Goal: Communication & Community: Answer question/provide support

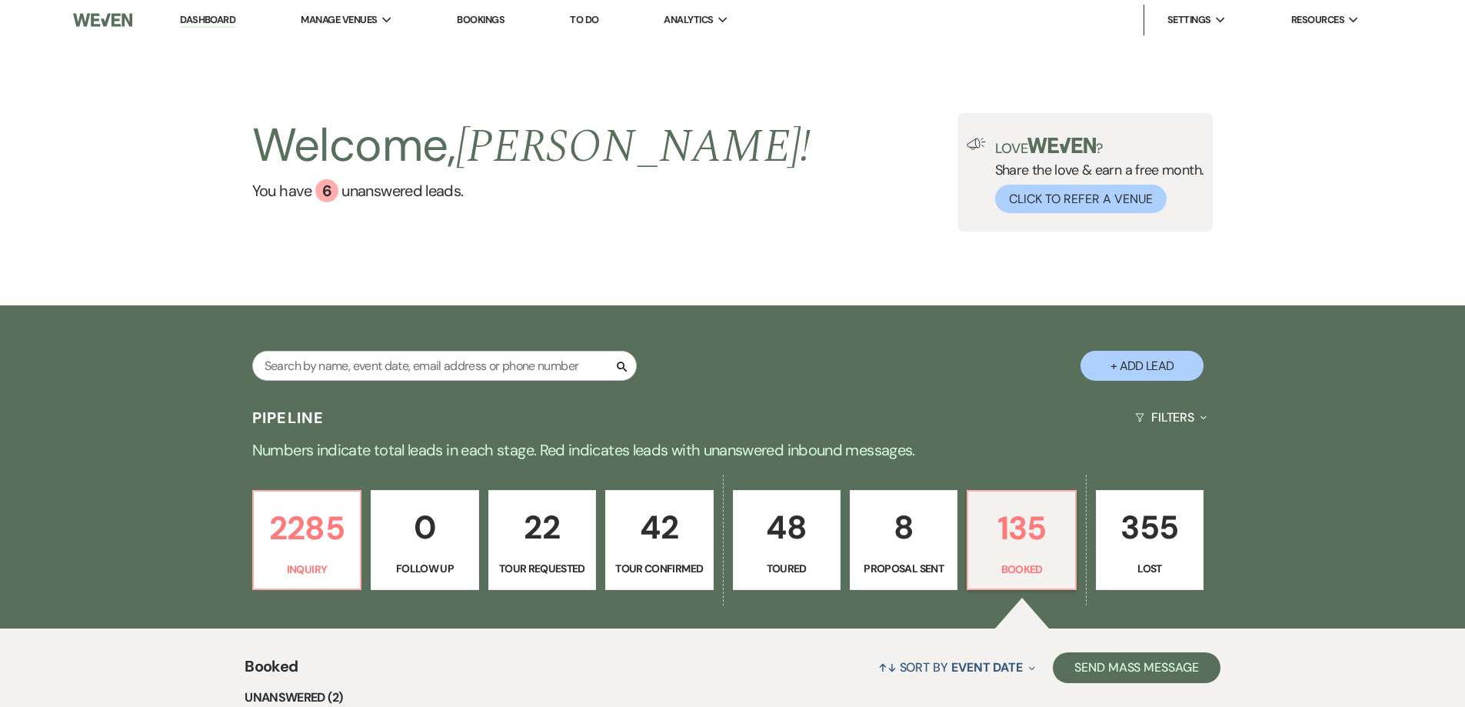
select select "7"
click at [1001, 514] on p "135" at bounding box center [1021, 528] width 88 height 52
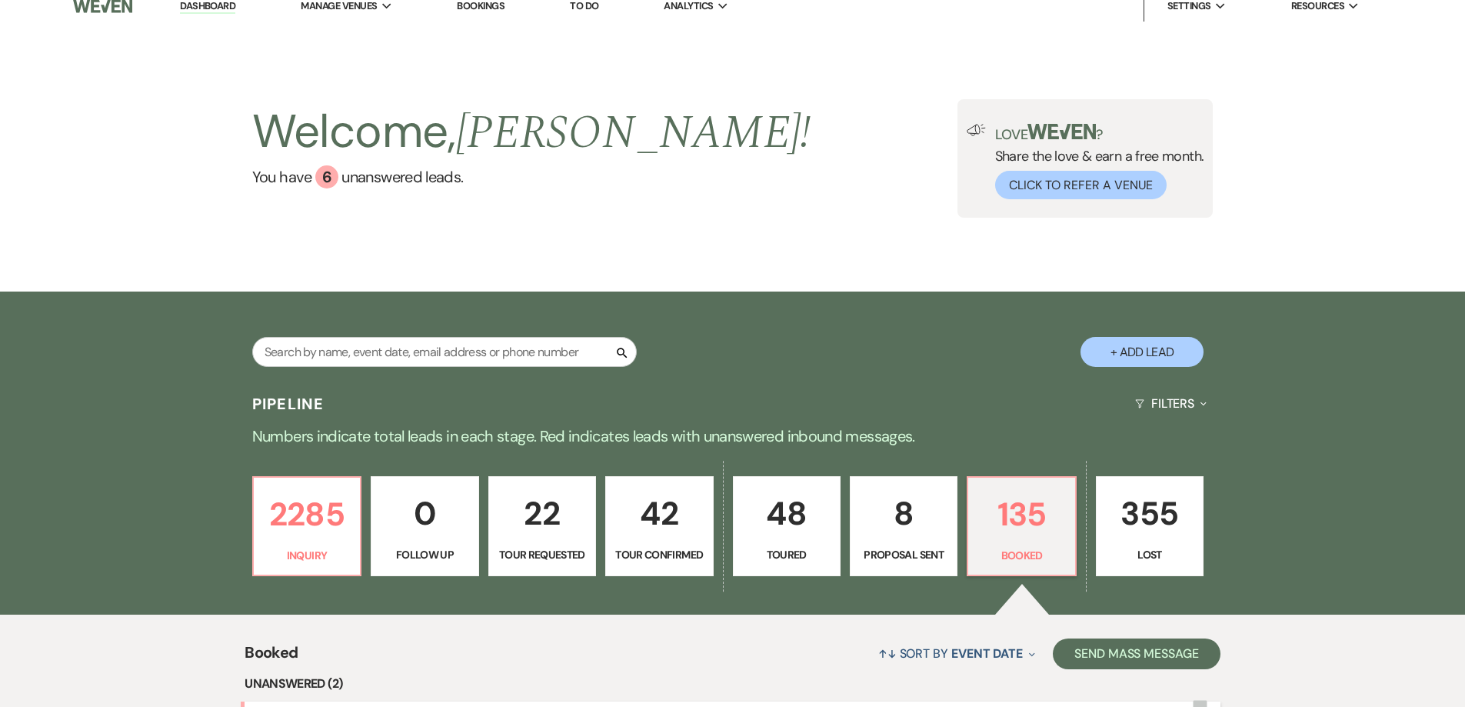
scroll to position [308, 0]
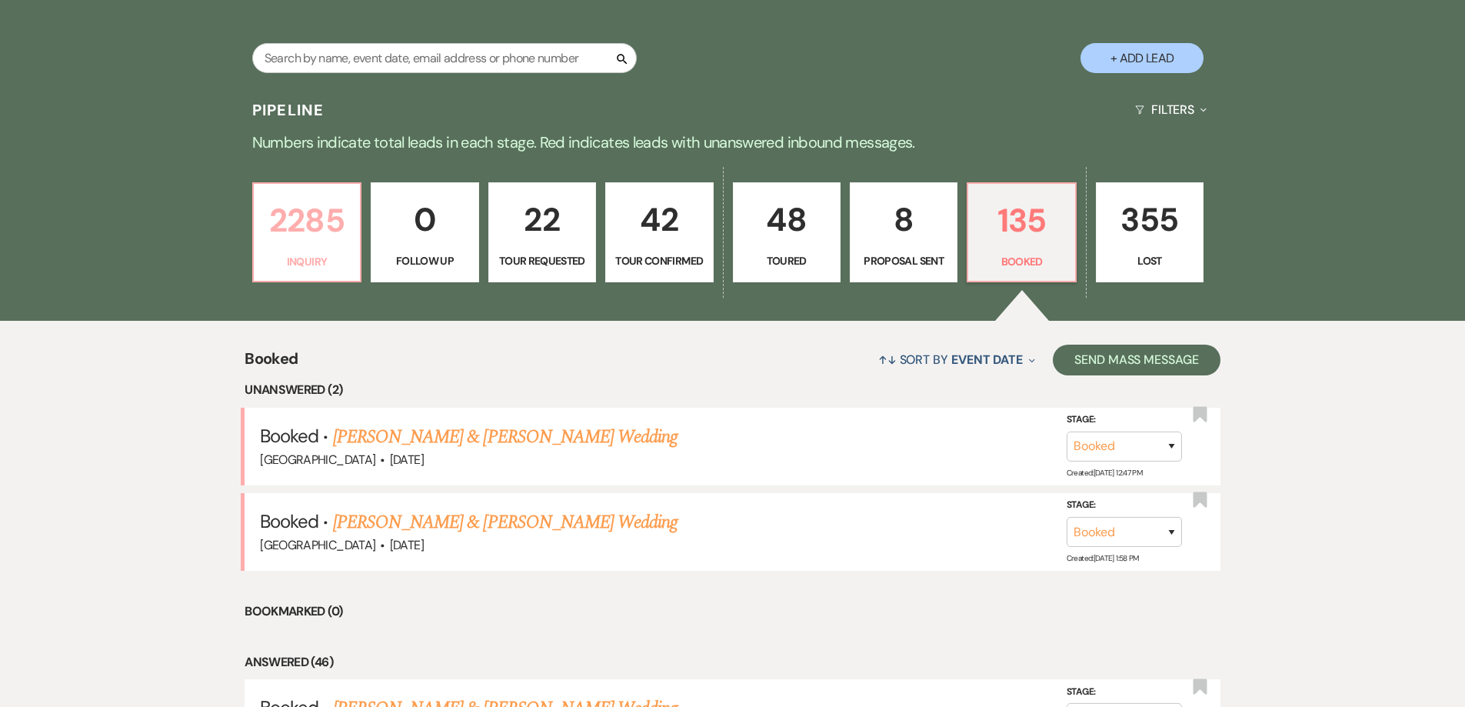
click at [311, 241] on p "2285" at bounding box center [307, 221] width 88 height 52
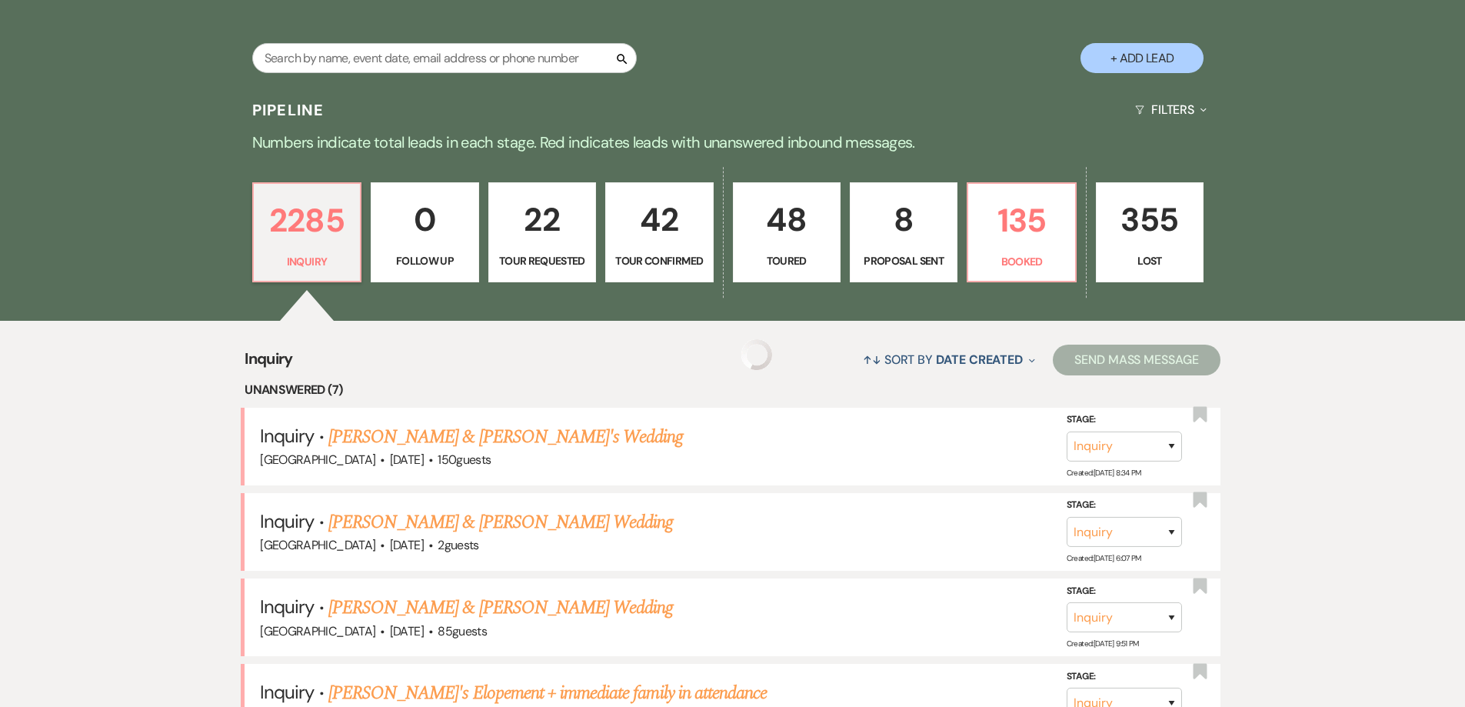
click at [1014, 208] on p "135" at bounding box center [1021, 221] width 88 height 52
select select "7"
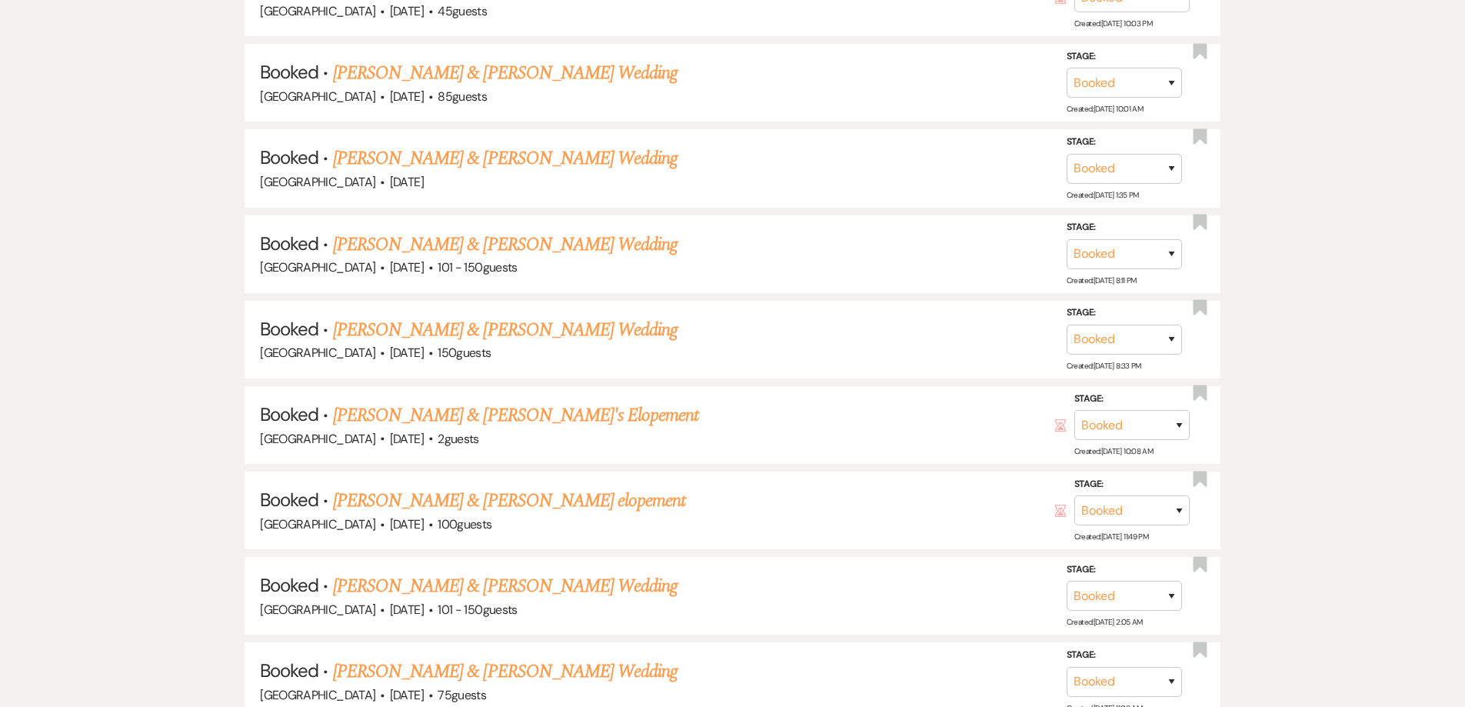
scroll to position [1384, 0]
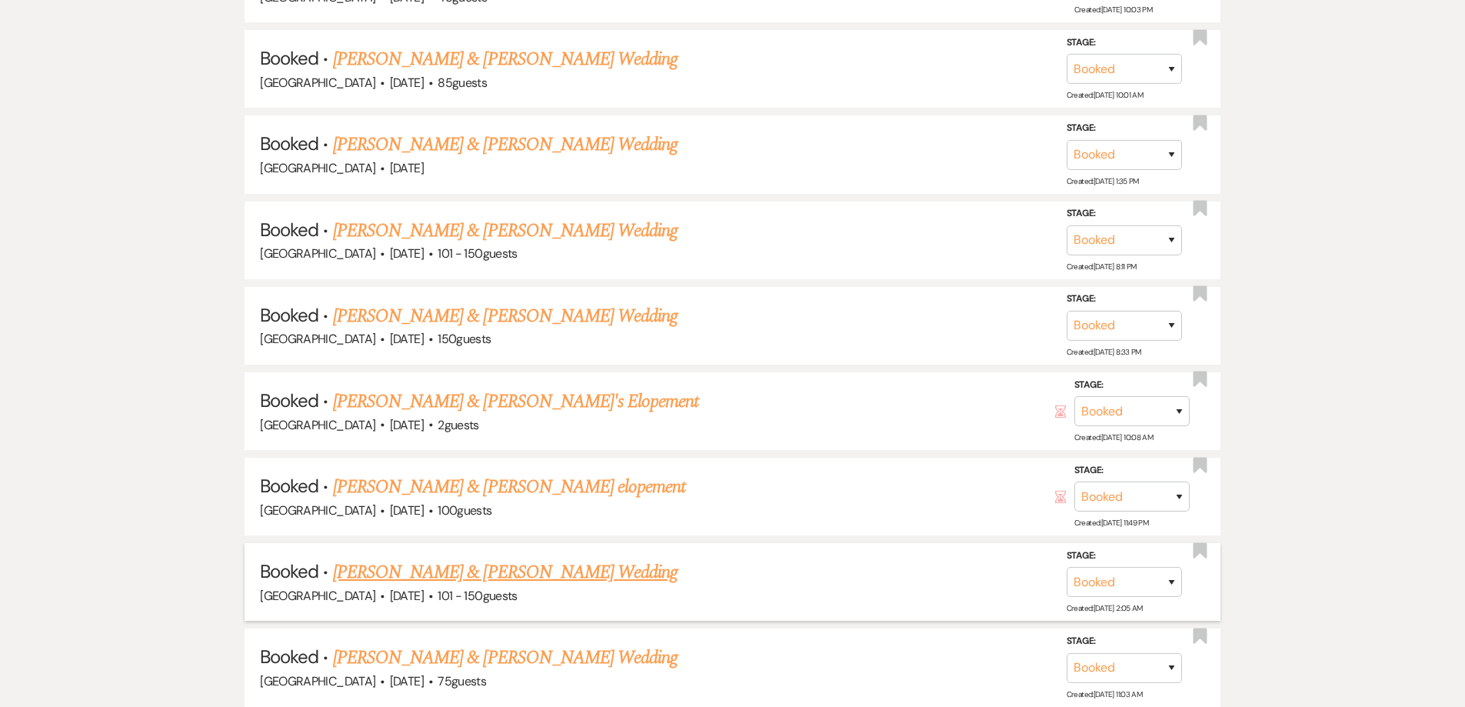
click at [356, 577] on link "[PERSON_NAME] & [PERSON_NAME] Wedding" at bounding box center [505, 572] width 344 height 28
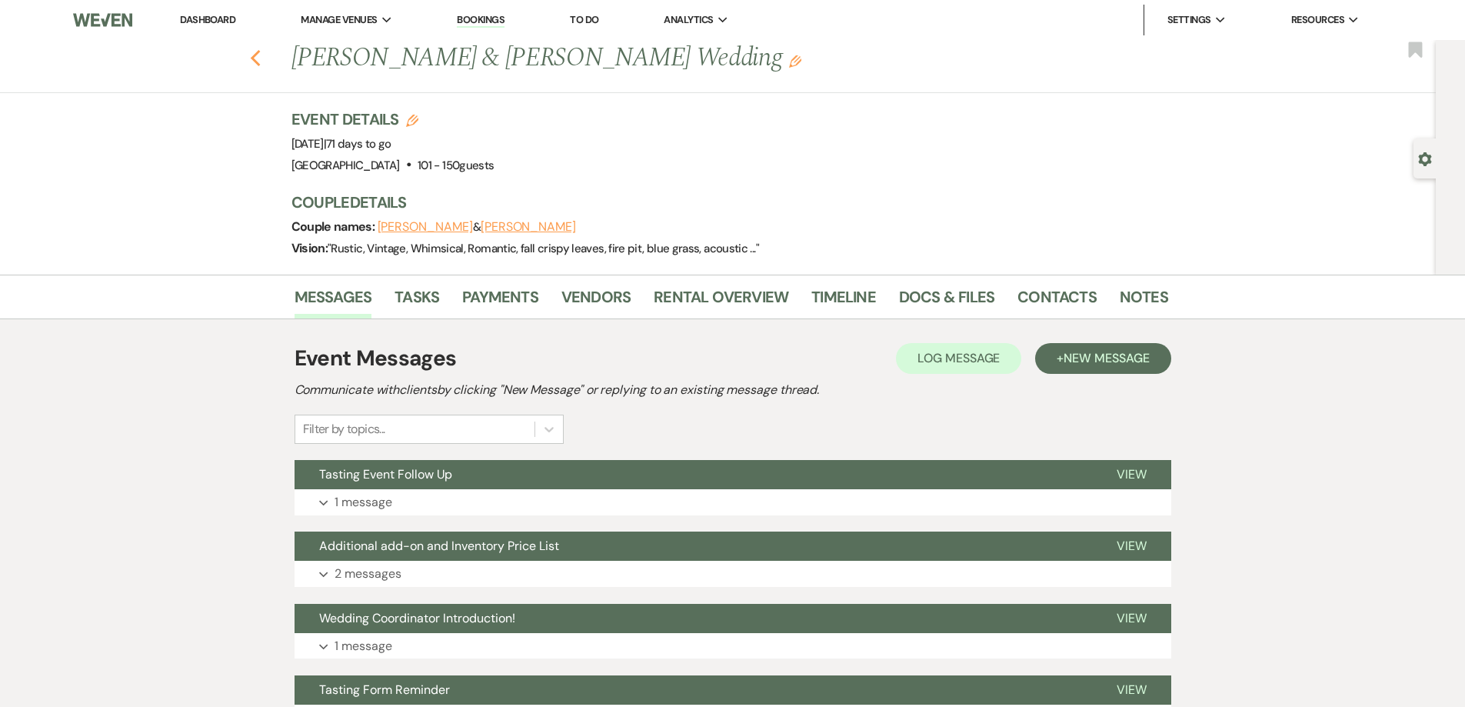
click at [261, 56] on icon "Previous" at bounding box center [256, 58] width 12 height 18
select select "7"
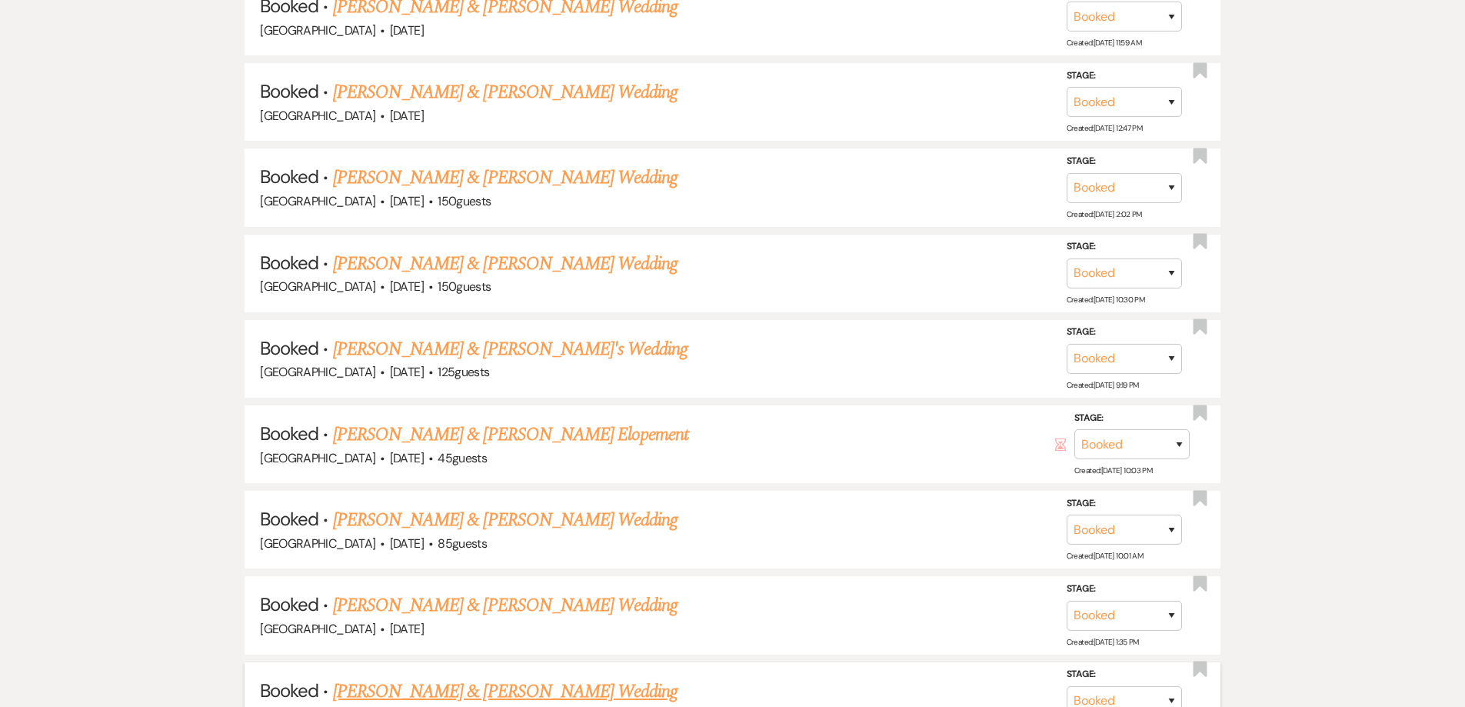
scroll to position [921, 0]
click at [487, 519] on link "[PERSON_NAME] & [PERSON_NAME] Wedding" at bounding box center [505, 521] width 344 height 28
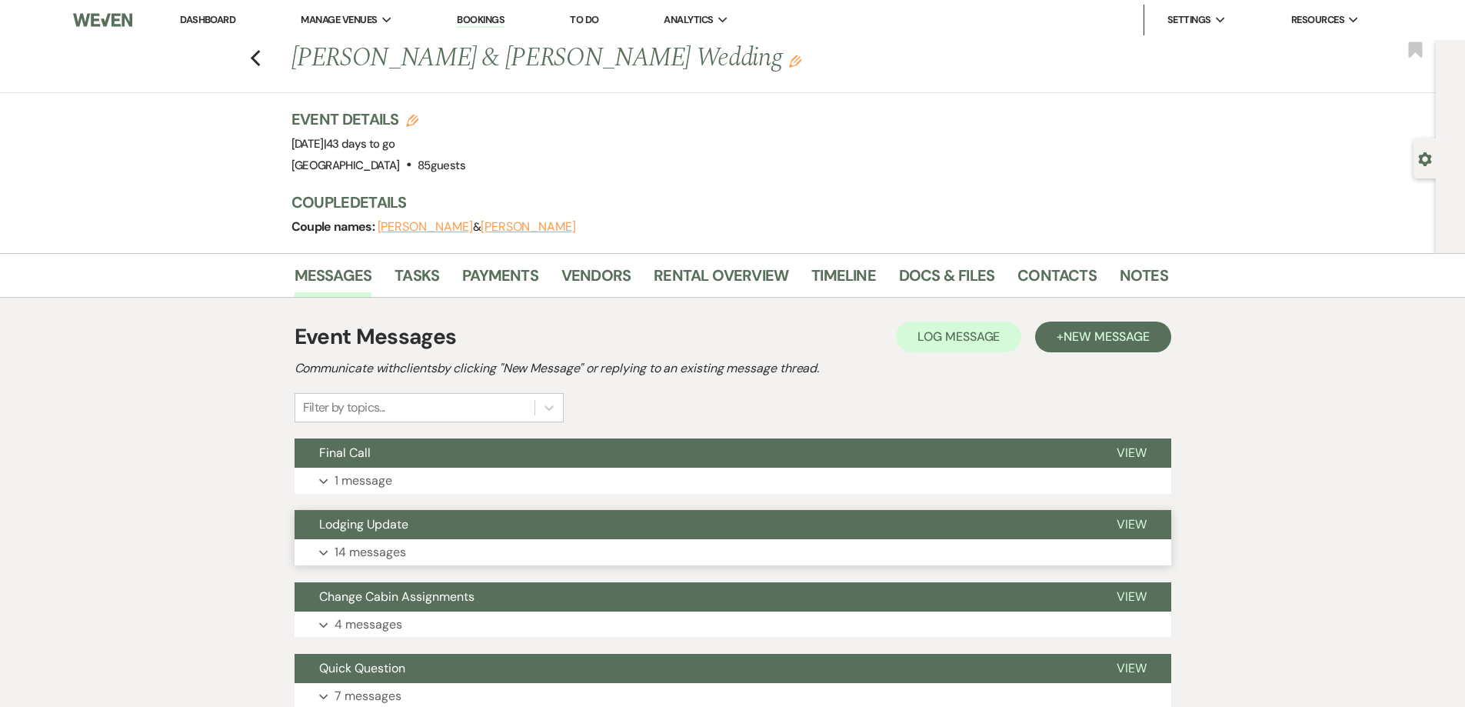
click at [397, 554] on p "14 messages" at bounding box center [370, 552] width 72 height 20
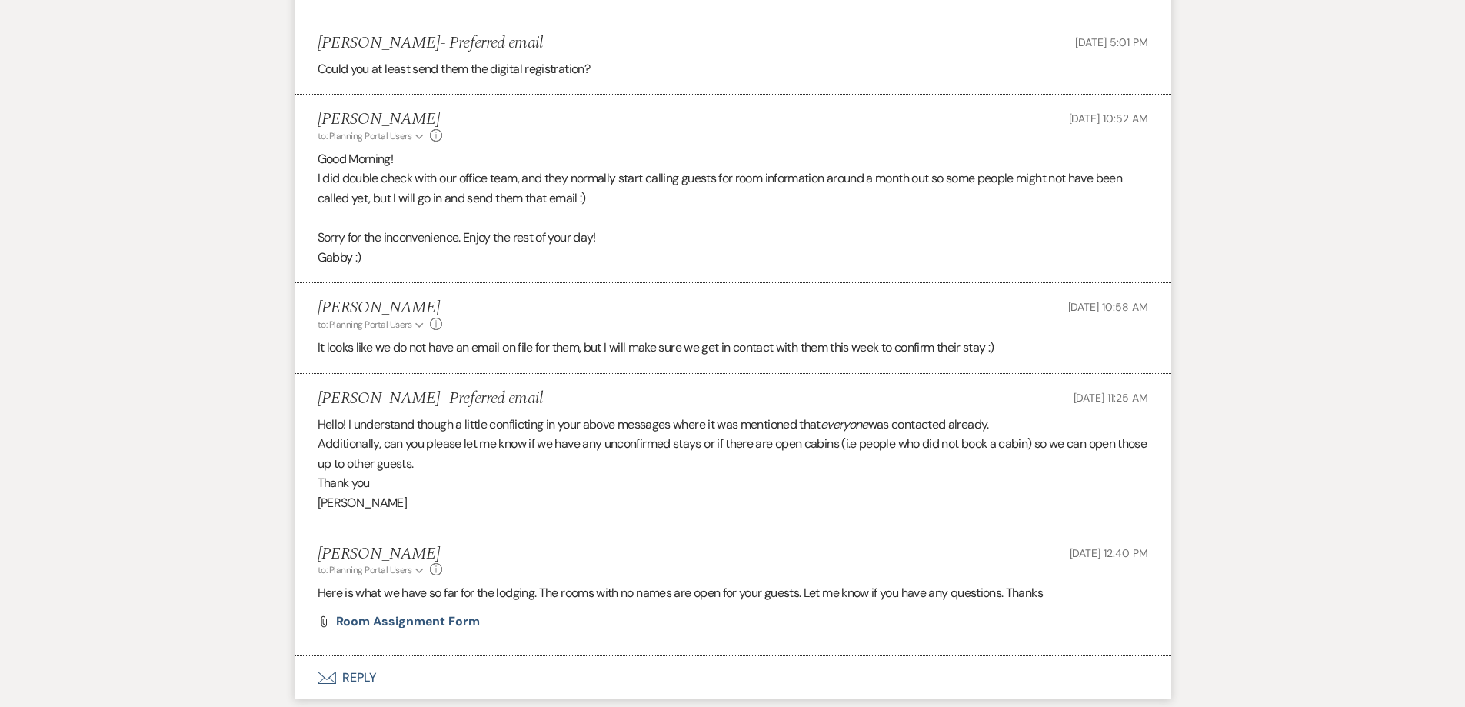
scroll to position [1768, 0]
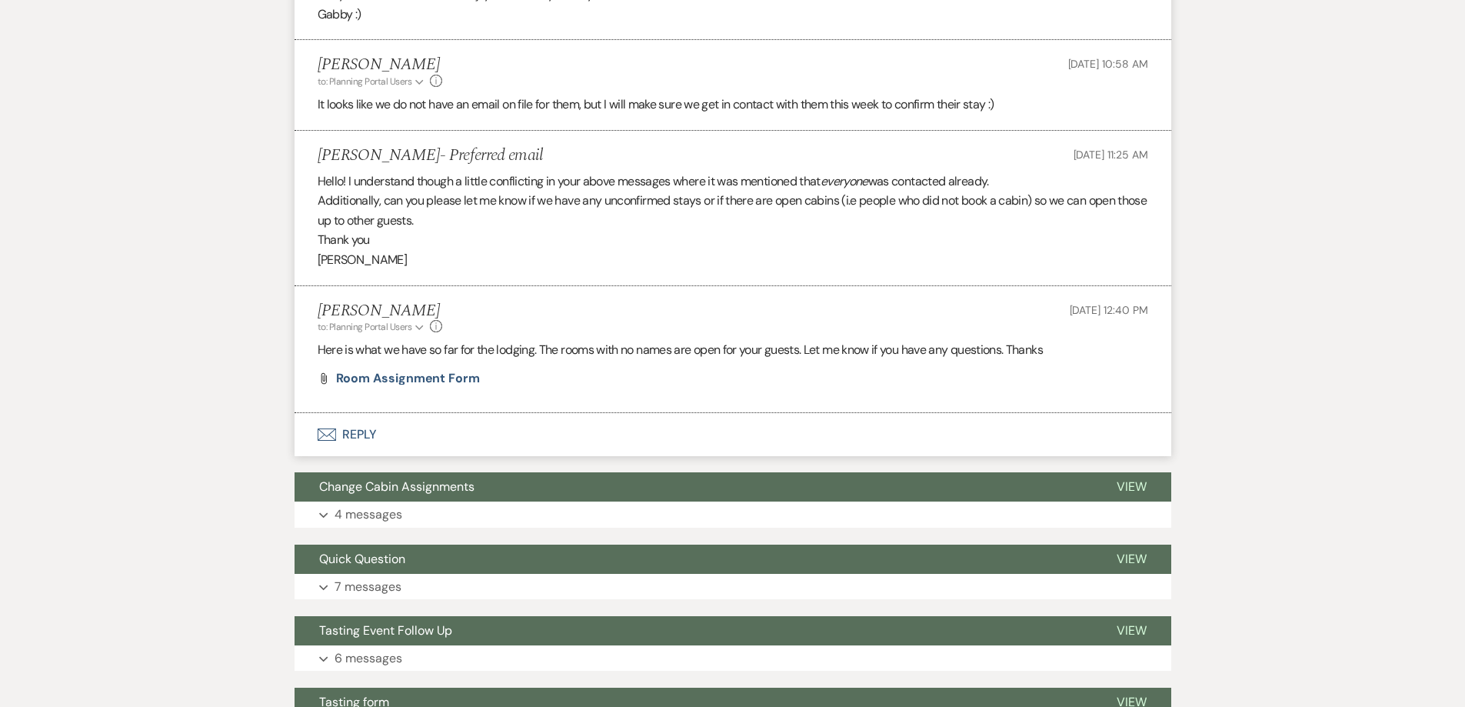
click at [348, 438] on button "Envelope Reply" at bounding box center [732, 434] width 877 height 43
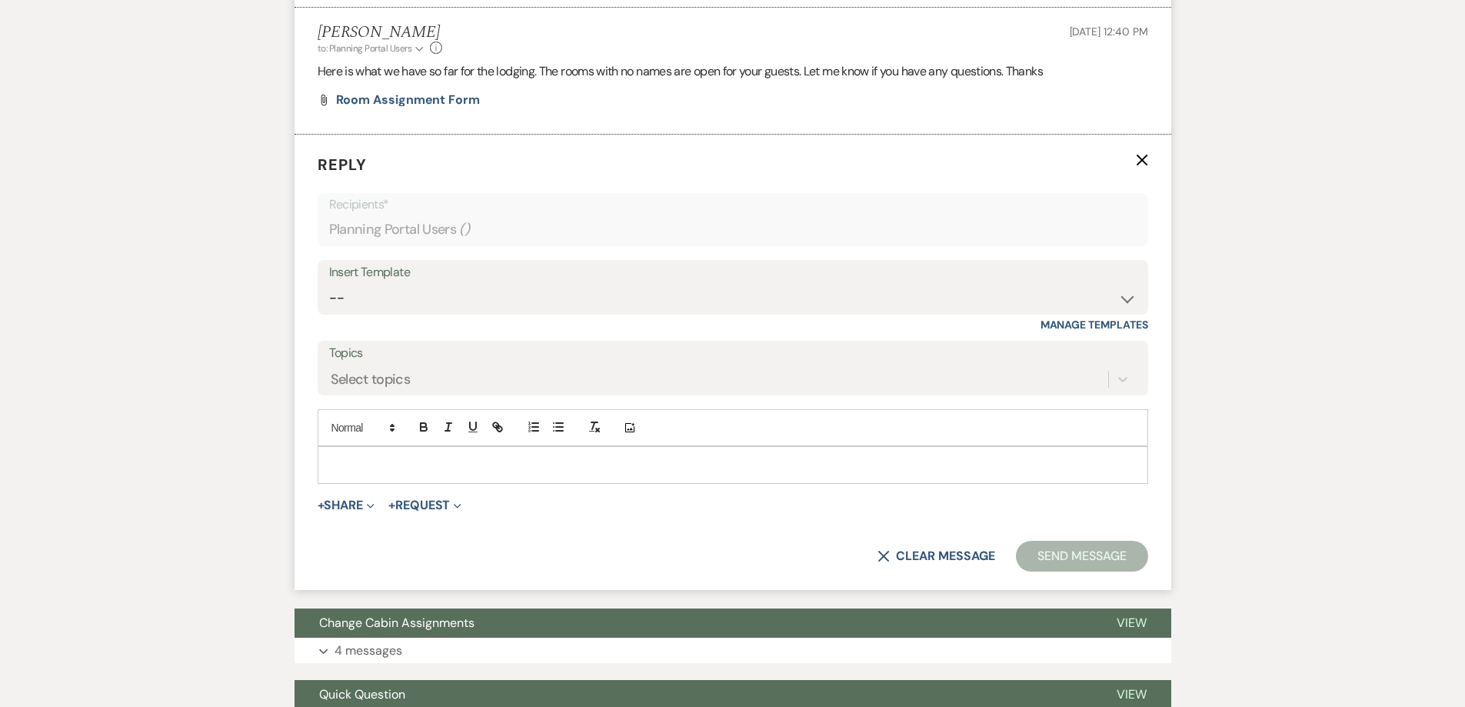
scroll to position [2056, 0]
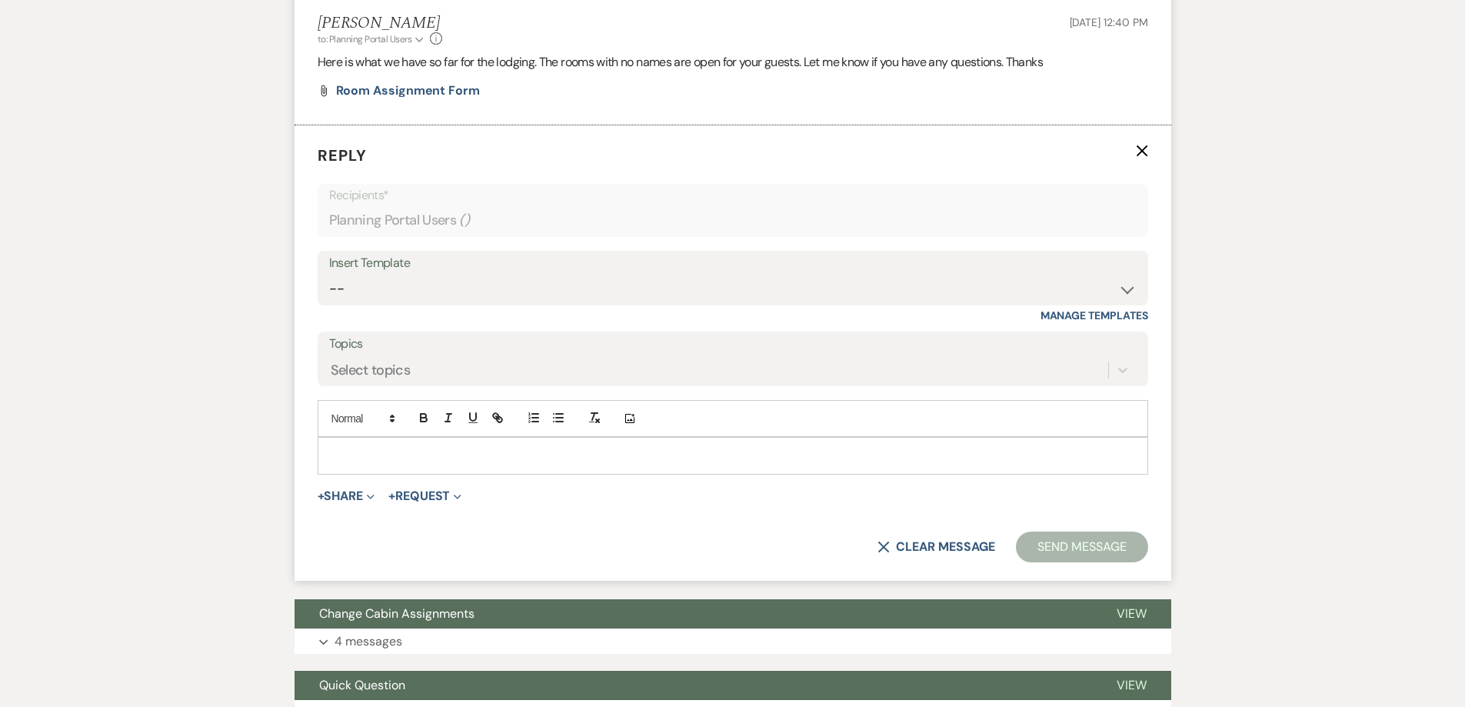
click at [408, 439] on div at bounding box center [732, 454] width 829 height 35
click at [712, 459] on p "These are the rooms that we called on 8/6 and have not heard back from." at bounding box center [733, 455] width 806 height 17
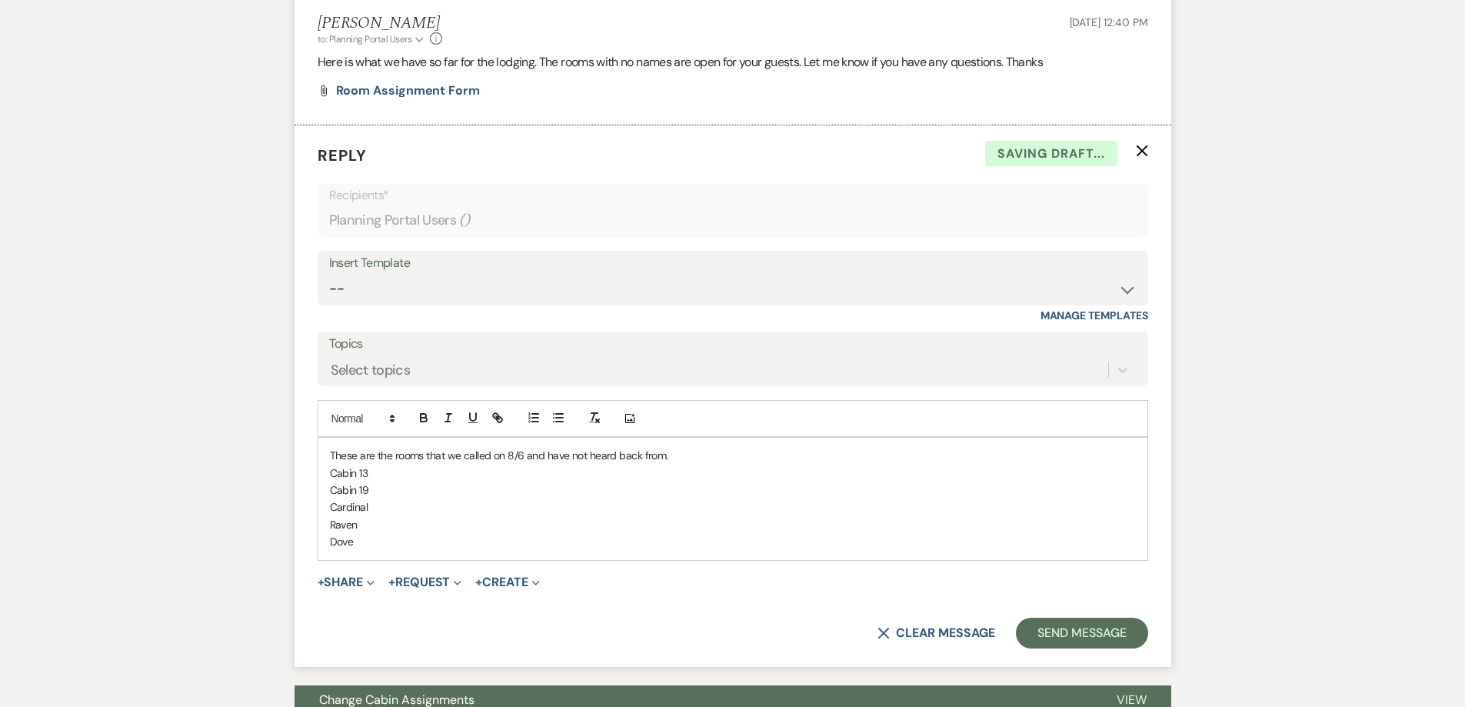
click at [499, 478] on p "Cabin 13" at bounding box center [733, 472] width 806 height 17
click at [689, 462] on p "These are the rooms that we called on 8/6 and have not heard back from." at bounding box center [733, 455] width 806 height 17
click at [523, 476] on p "Cabin 13" at bounding box center [733, 472] width 806 height 17
click at [411, 481] on p "Cabin 19" at bounding box center [733, 489] width 806 height 17
click at [402, 476] on p "Cabin 13" at bounding box center [733, 472] width 806 height 17
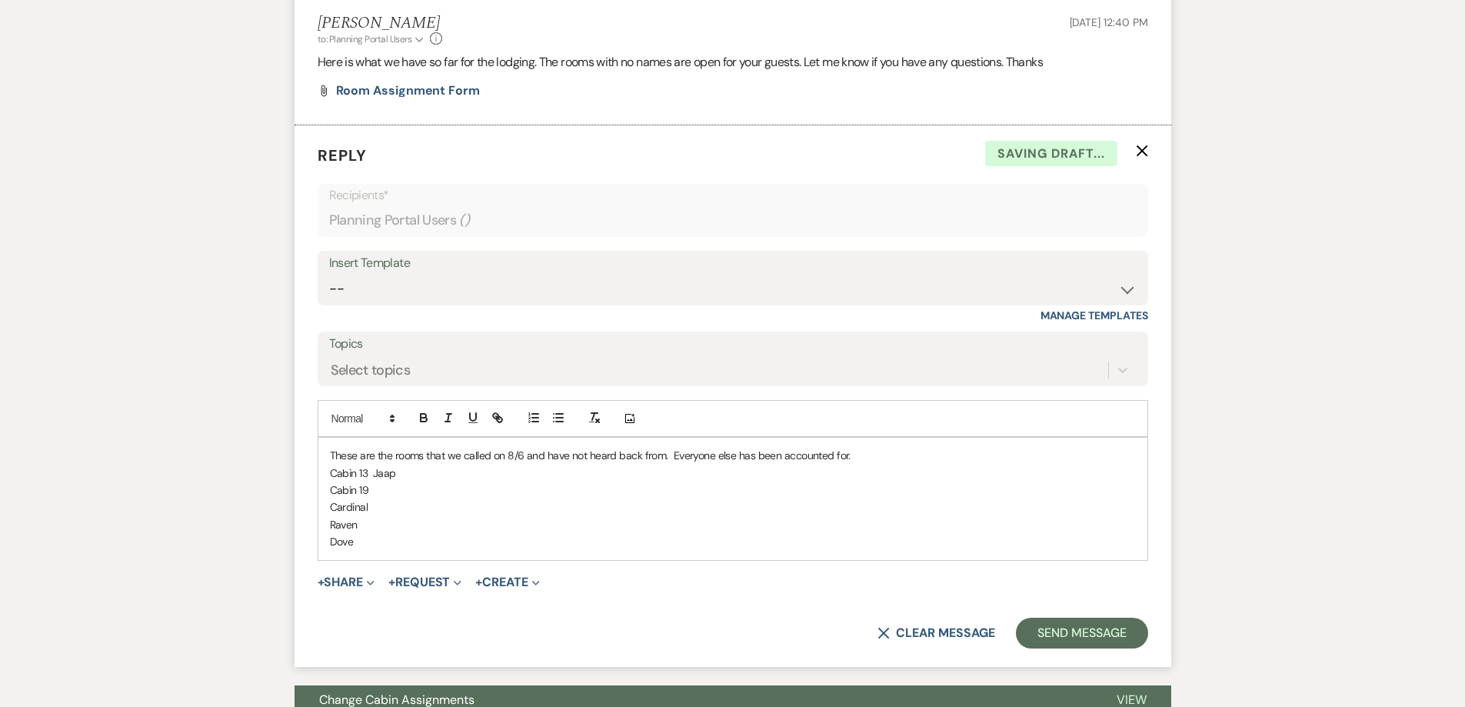
click at [386, 491] on p "Cabin 19" at bounding box center [733, 489] width 806 height 17
click at [384, 502] on p "Cardinal" at bounding box center [733, 506] width 806 height 17
click at [395, 518] on p "Raven" at bounding box center [733, 524] width 806 height 17
click at [374, 540] on p "Dove" at bounding box center [733, 541] width 806 height 17
click at [473, 540] on p "[PERSON_NAME] [PERSON_NAME]" at bounding box center [733, 541] width 806 height 17
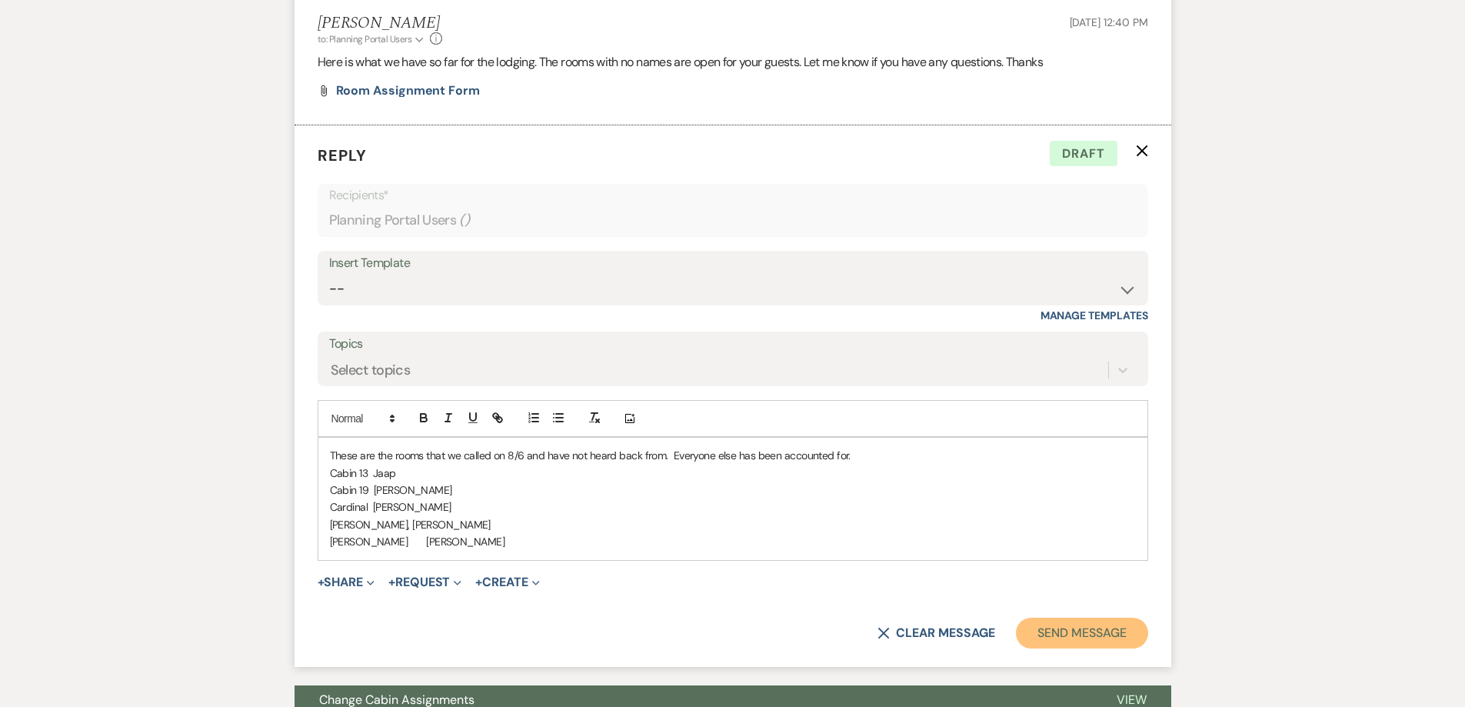
click at [1081, 624] on button "Send Message" at bounding box center [1081, 632] width 131 height 31
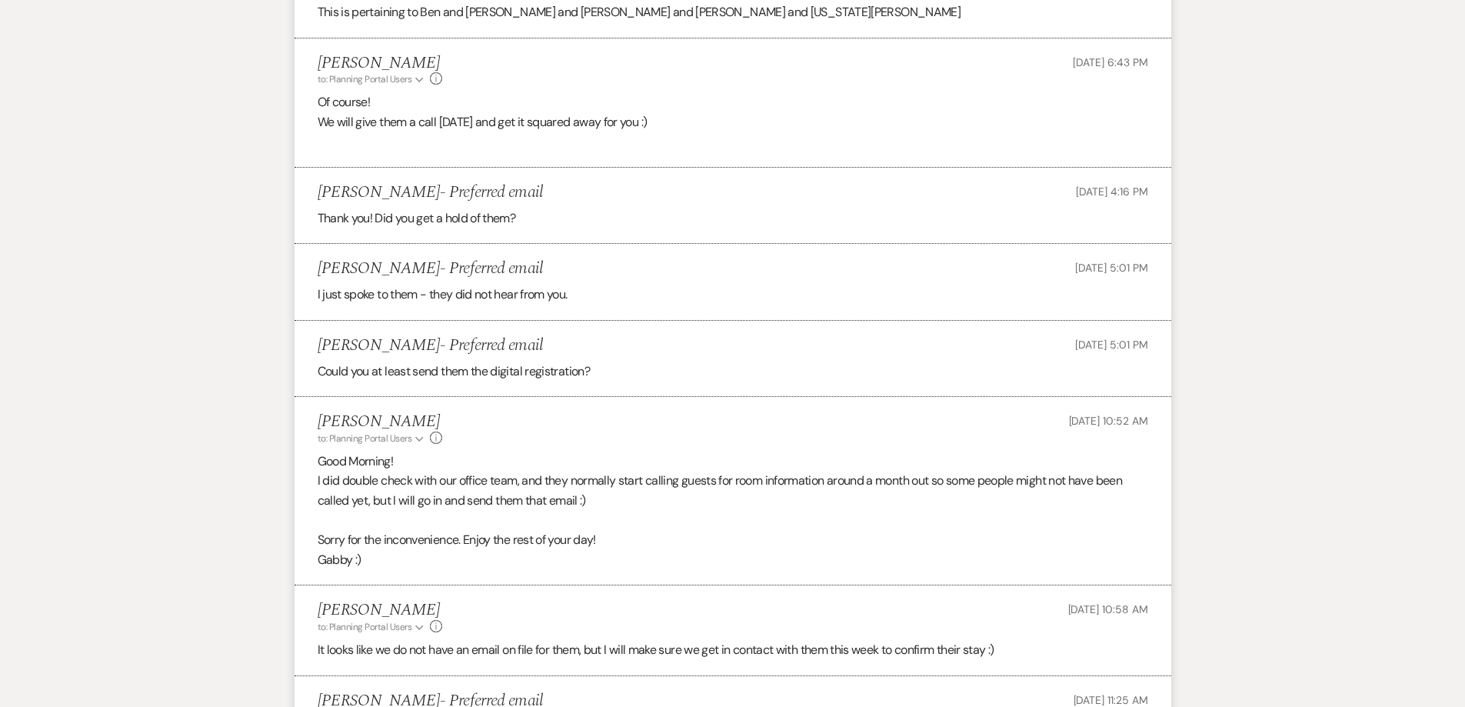
scroll to position [1210, 0]
